Goal: Find specific page/section: Find specific page/section

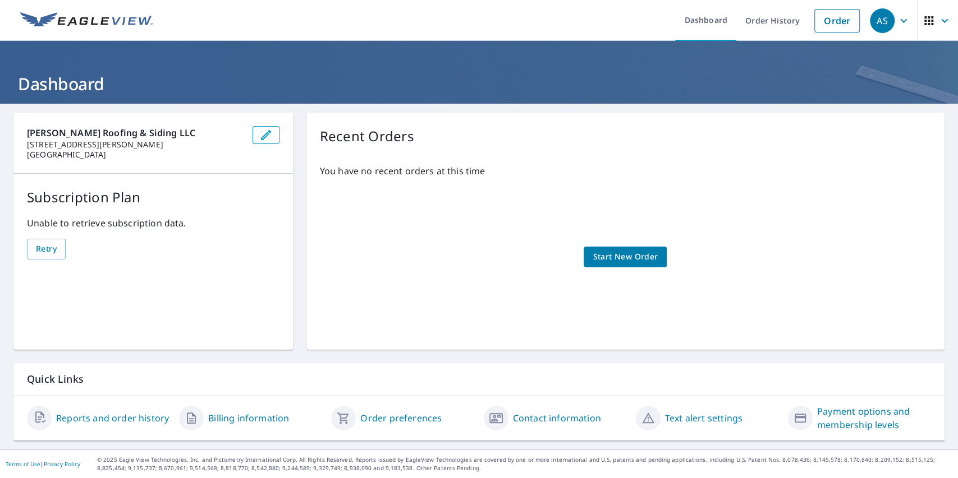
click at [937, 20] on icon "button" at bounding box center [943, 20] width 13 height 13
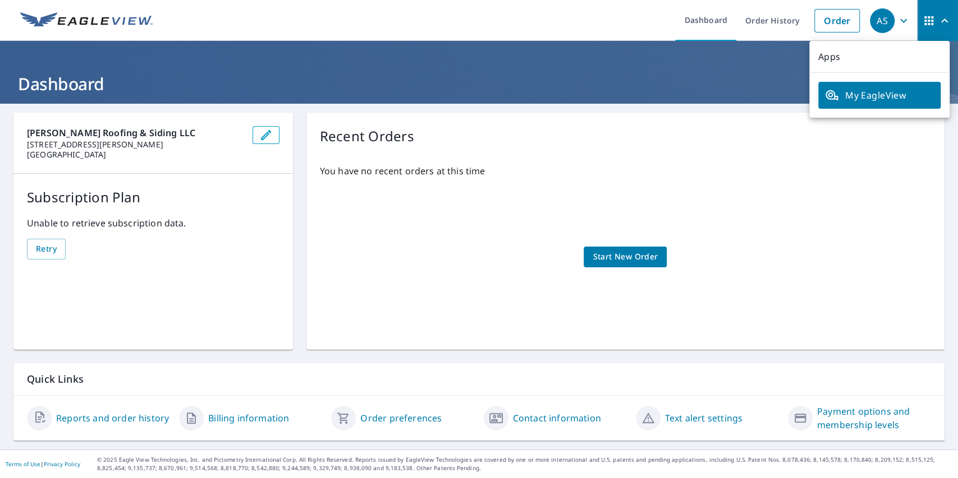
click at [1, 372] on div "[PERSON_NAME] Roofing & Siding LLC [STREET_ADDRESS][PERSON_NAME] Subscription P…" at bounding box center [479, 277] width 958 height 346
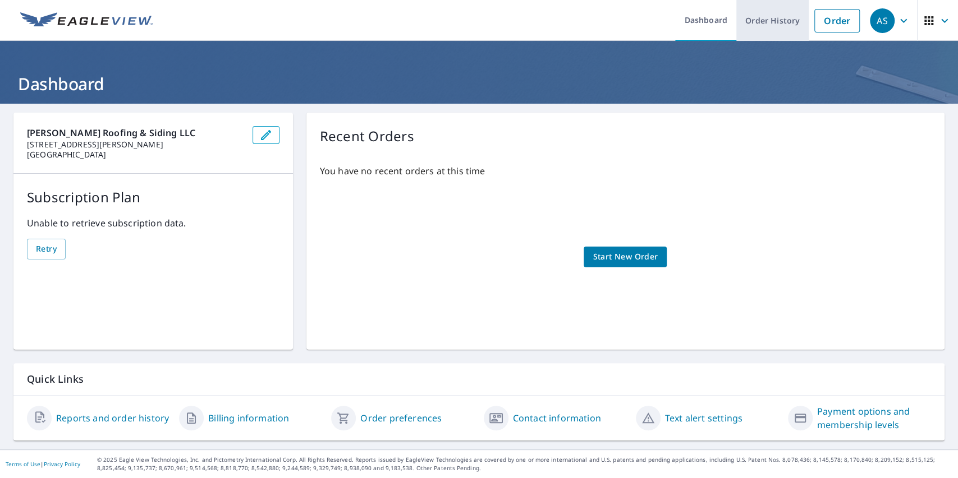
click at [740, 21] on link "Order History" at bounding box center [772, 20] width 72 height 41
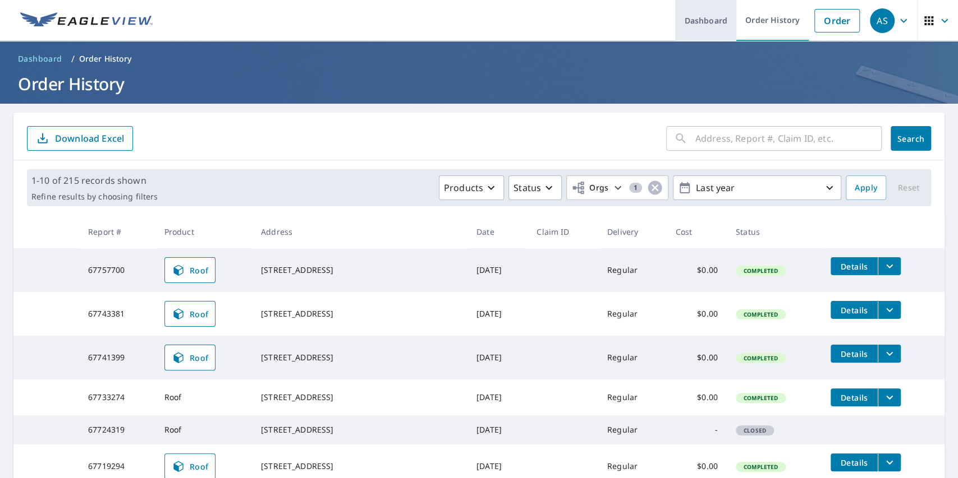
click at [678, 21] on link "Dashboard" at bounding box center [705, 20] width 61 height 41
